Goal: Information Seeking & Learning: Learn about a topic

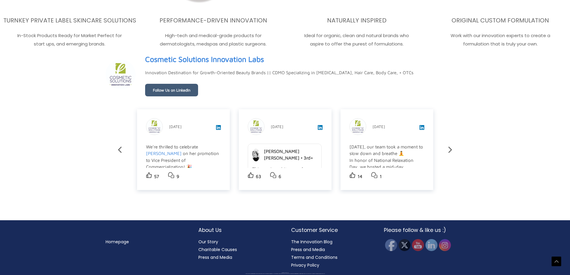
scroll to position [1096, 0]
click at [202, 66] on link "Cosmetic Solutions Innovation Labs" at bounding box center [204, 59] width 119 height 14
click at [119, 242] on link "Homepage" at bounding box center [117, 242] width 23 height 6
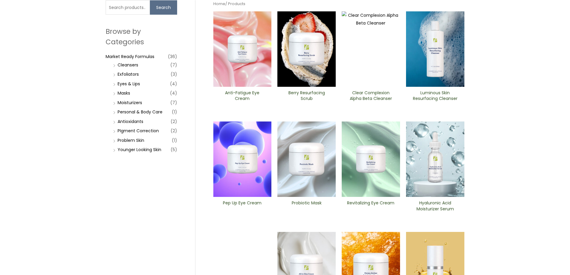
scroll to position [120, 0]
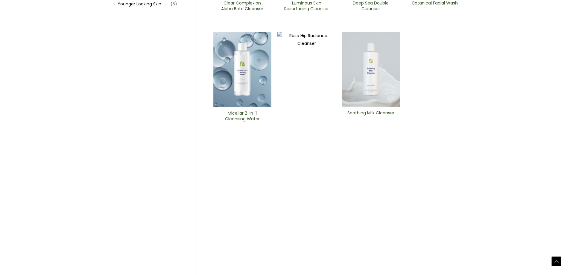
scroll to position [180, 0]
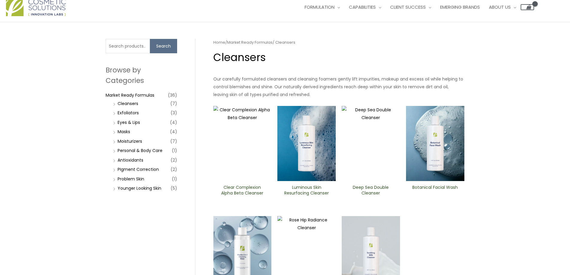
scroll to position [0, 0]
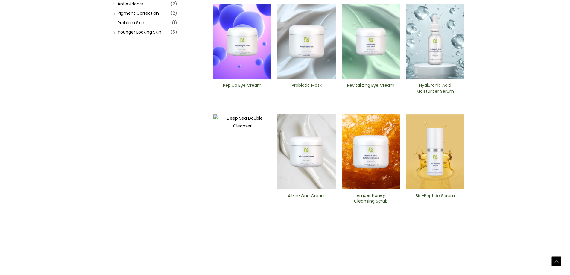
scroll to position [180, 0]
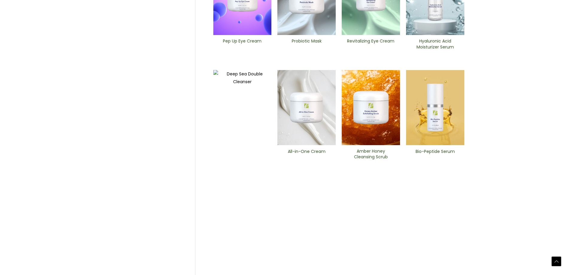
scroll to position [121, 0]
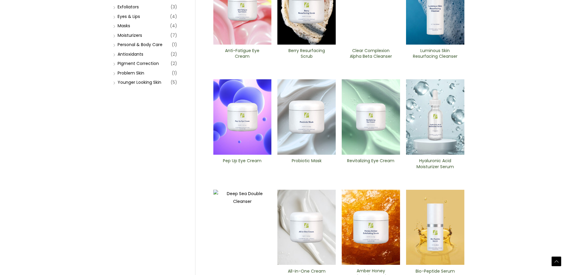
drag, startPoint x: 310, startPoint y: 130, endPoint x: 368, endPoint y: 117, distance: 58.6
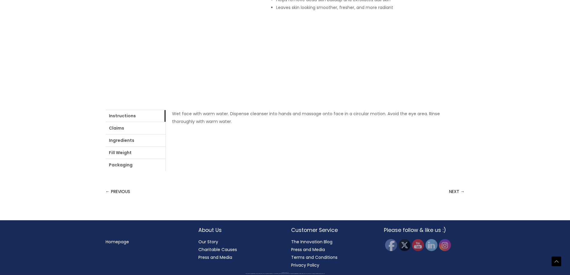
scroll to position [268, 0]
click at [165, 146] on link "Ingredients" at bounding box center [136, 140] width 60 height 12
click at [313, 117] on link "login" at bounding box center [318, 114] width 10 height 6
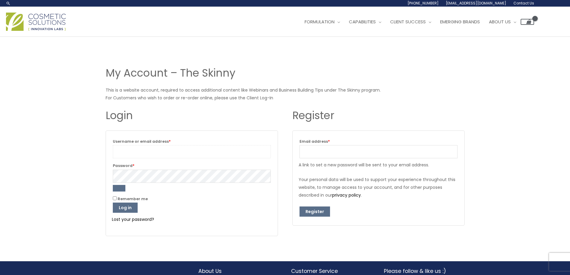
type input "[PERSON_NAME]"
click at [114, 197] on input "Remember me" at bounding box center [115, 198] width 4 height 4
checkbox input "true"
click at [117, 207] on button "Log in" at bounding box center [125, 208] width 25 height 10
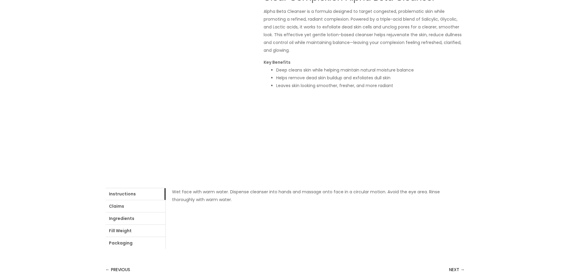
scroll to position [150, 0]
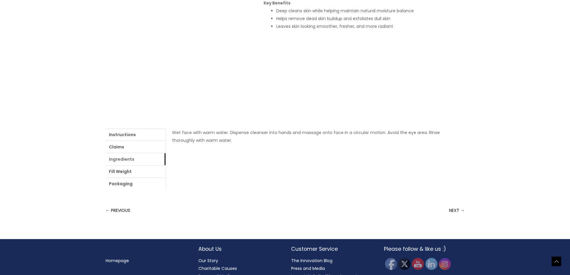
click at [125, 160] on link "Ingredients" at bounding box center [136, 159] width 60 height 12
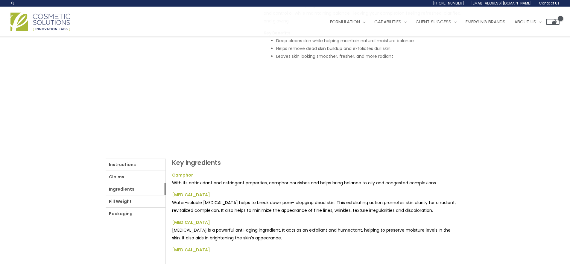
scroll to position [0, 0]
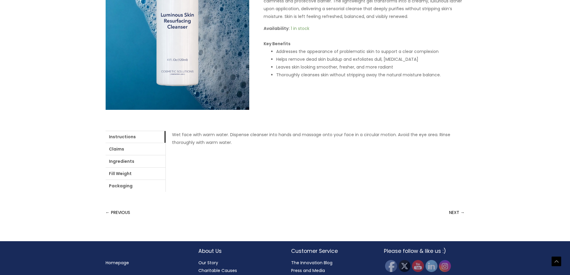
scroll to position [150, 0]
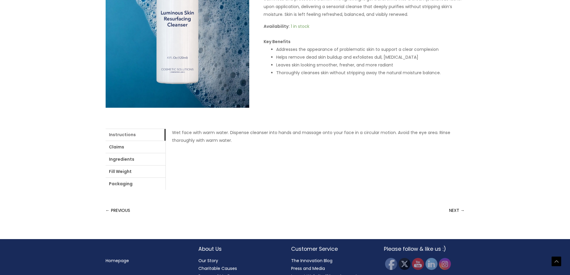
click at [119, 135] on link "Instructions" at bounding box center [136, 135] width 60 height 12
click at [120, 158] on link "Ingredients" at bounding box center [136, 159] width 60 height 12
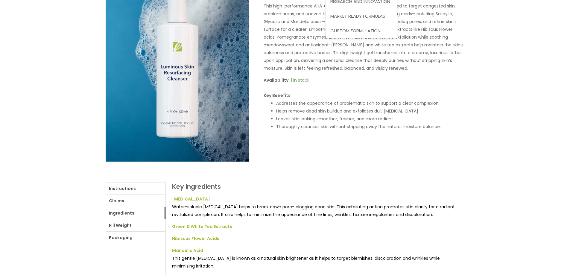
scroll to position [30, 0]
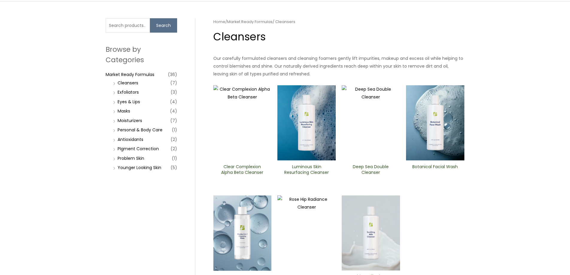
scroll to position [30, 0]
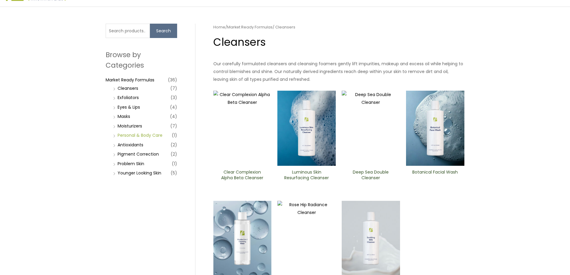
click at [126, 136] on link "Personal & Body Care" at bounding box center [140, 135] width 45 height 6
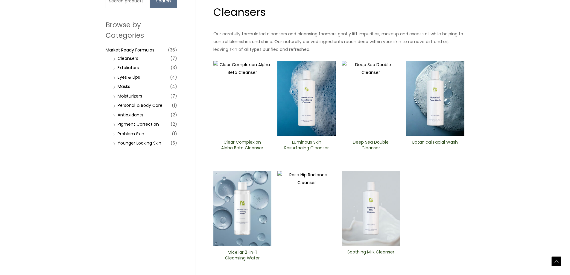
scroll to position [149, 0]
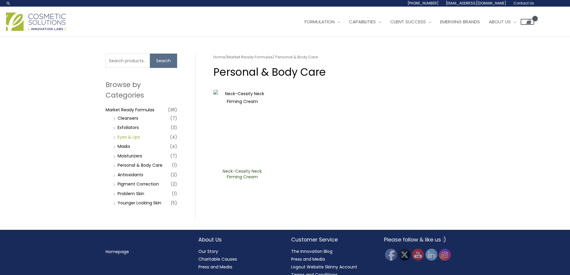
click at [124, 137] on link "Eyes & Lips" at bounding box center [129, 137] width 22 height 6
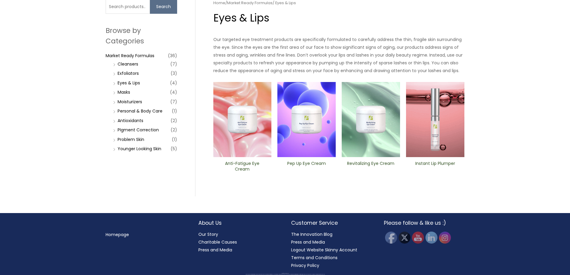
scroll to position [54, 0]
click at [127, 72] on link "Exfoliators" at bounding box center [128, 73] width 21 height 6
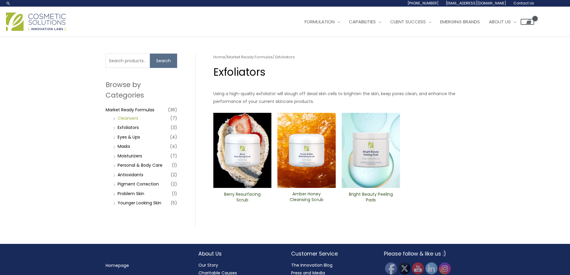
click at [126, 118] on link "Cleansers" at bounding box center [128, 118] width 21 height 6
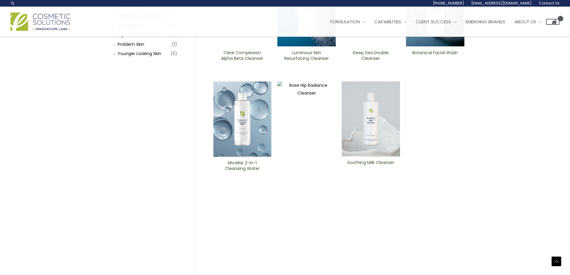
scroll to position [90, 0]
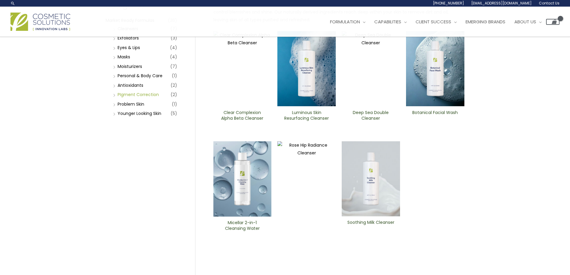
click at [126, 94] on link "PIgment Correction" at bounding box center [138, 95] width 41 height 6
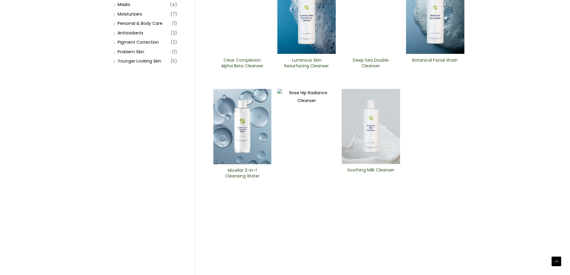
scroll to position [149, 0]
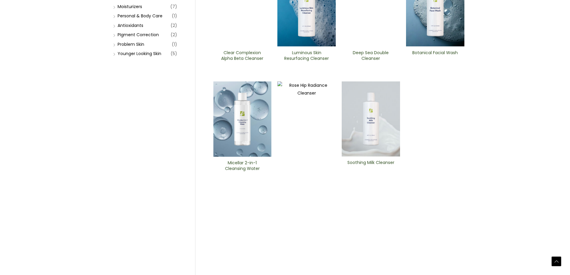
click at [243, 114] on img at bounding box center [242, 118] width 58 height 75
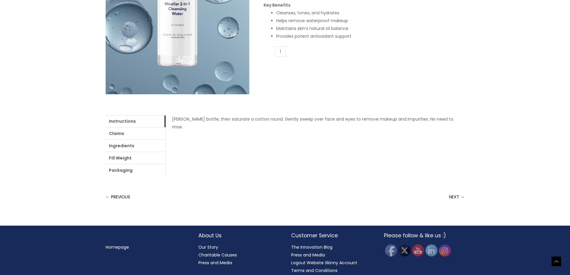
scroll to position [176, 0]
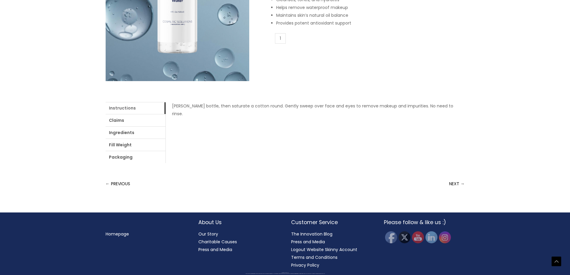
click at [119, 106] on link "Instructions" at bounding box center [136, 108] width 60 height 12
click at [124, 133] on link "Ingredients" at bounding box center [136, 133] width 60 height 12
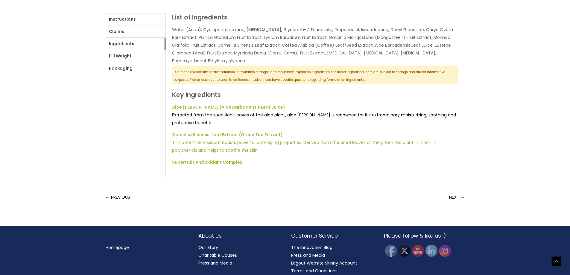
scroll to position [266, 0]
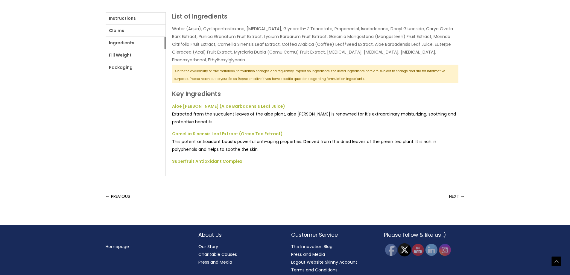
click at [402, 249] on img at bounding box center [404, 249] width 13 height 13
click at [431, 248] on img at bounding box center [431, 249] width 13 height 13
